Goal: Find specific page/section: Find specific page/section

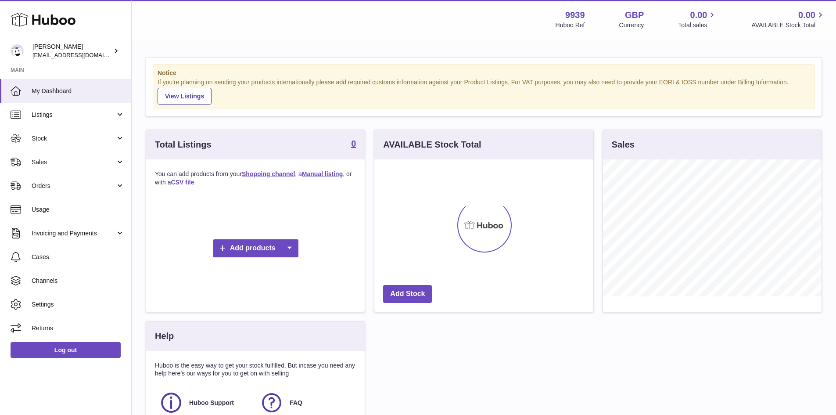
scroll to position [137, 219]
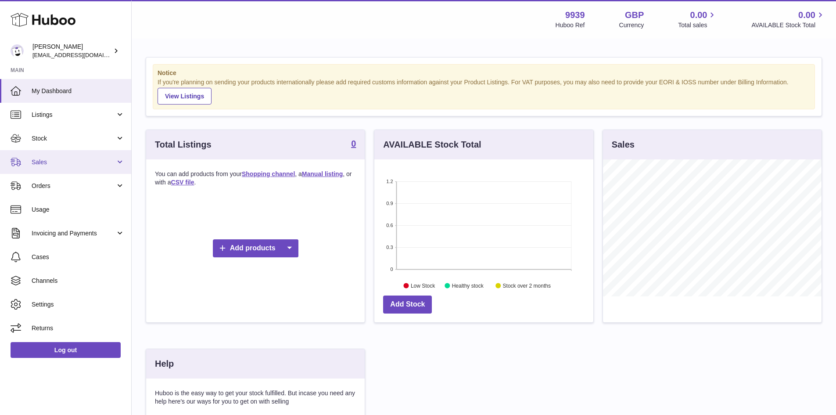
click at [53, 163] on span "Sales" at bounding box center [74, 162] width 84 height 8
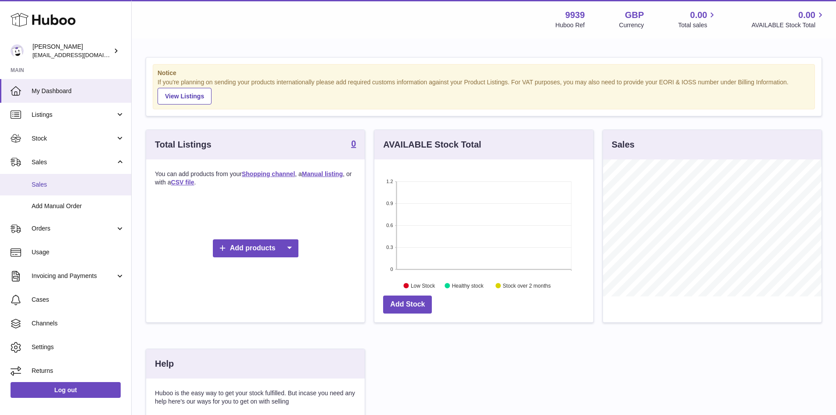
click at [65, 185] on span "Sales" at bounding box center [78, 184] width 93 height 8
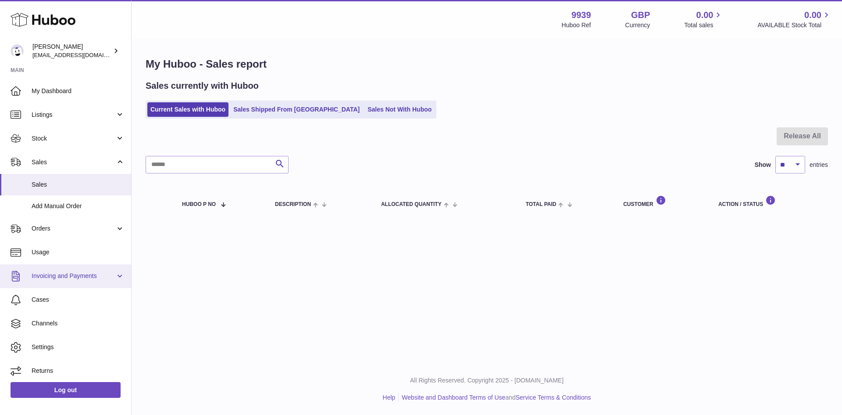
scroll to position [3, 0]
click at [78, 275] on span "Invoicing and Payments" at bounding box center [74, 273] width 84 height 8
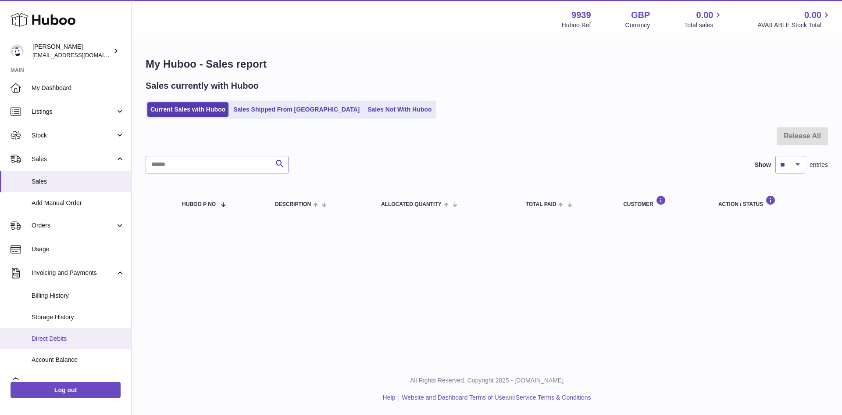
click at [68, 341] on span "Direct Debits" at bounding box center [78, 338] width 93 height 8
